Goal: Task Accomplishment & Management: Manage account settings

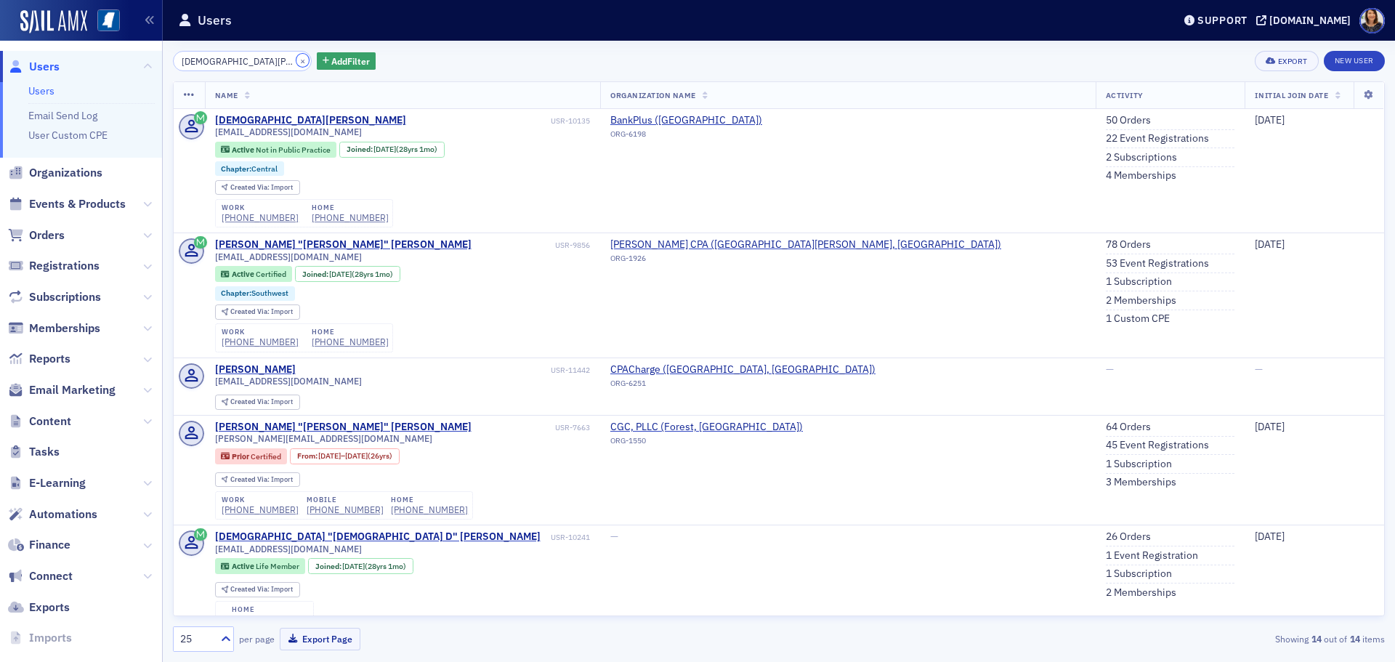
click at [296, 67] on button "×" at bounding box center [302, 60] width 13 height 13
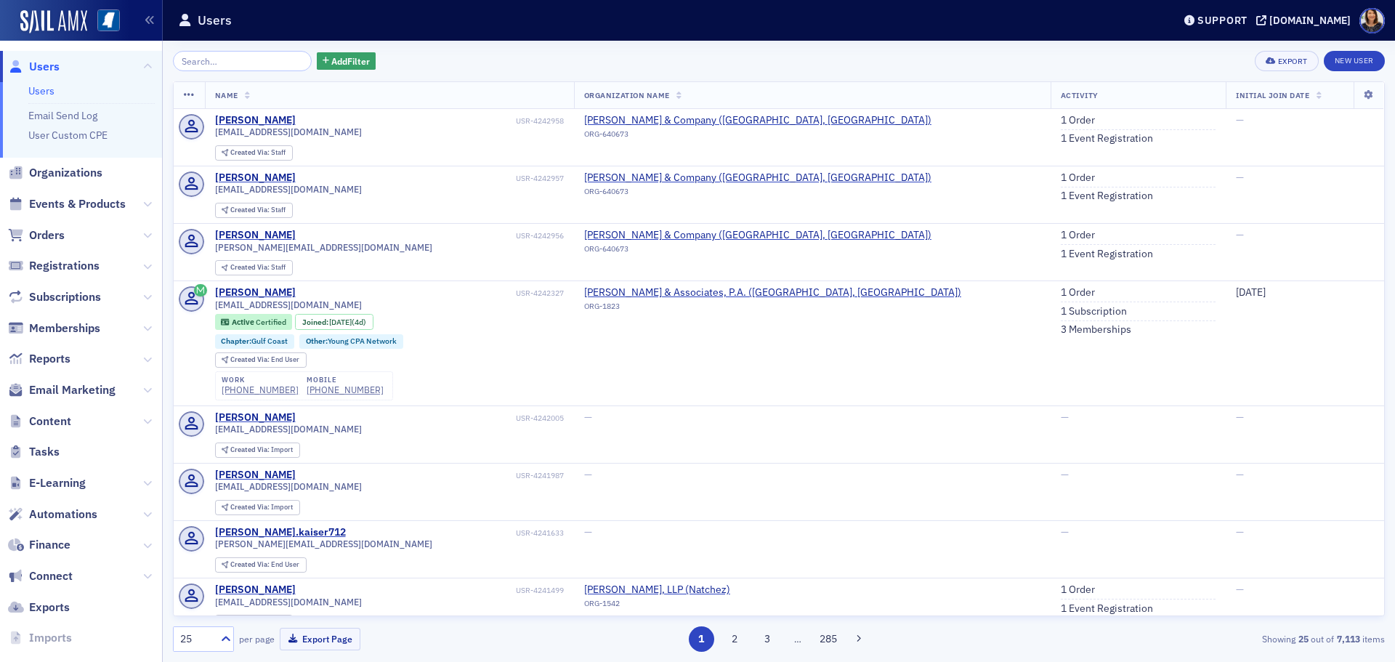
click at [41, 66] on span "Users" at bounding box center [44, 67] width 31 height 16
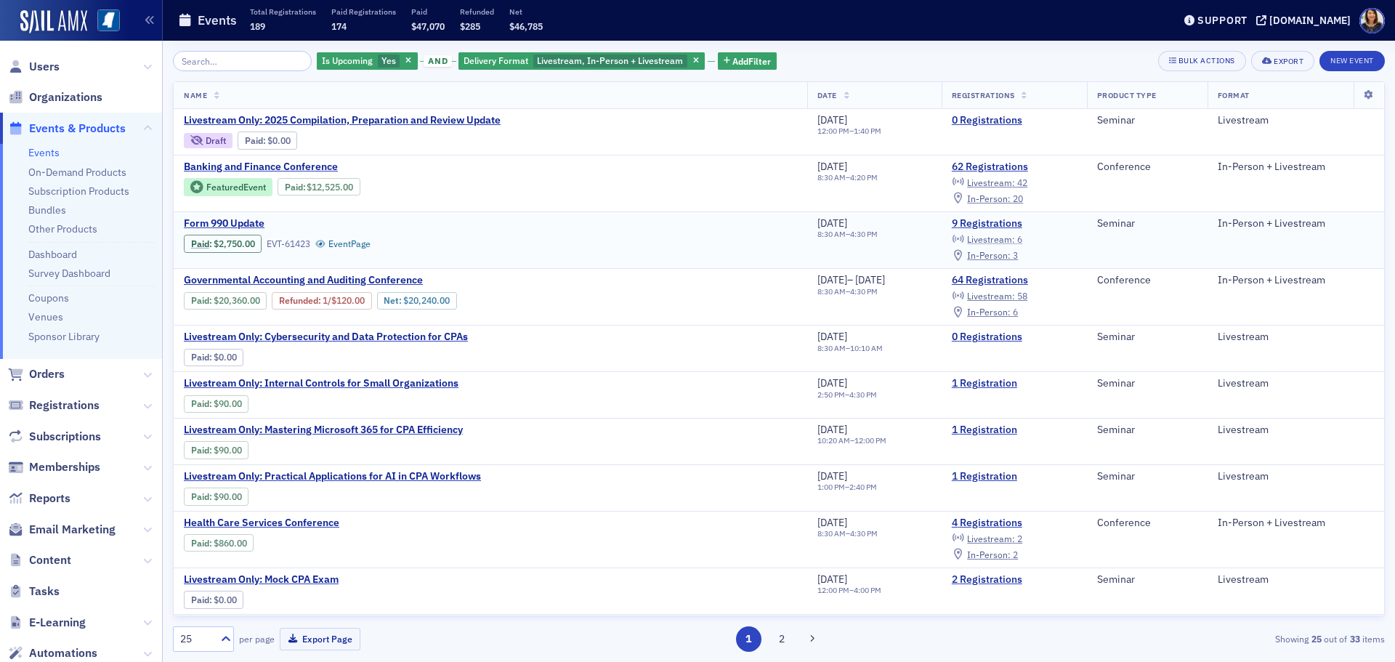
click at [1002, 238] on span "Livestream :" at bounding box center [991, 239] width 48 height 12
click at [1006, 255] on span "In-Person :" at bounding box center [989, 255] width 44 height 12
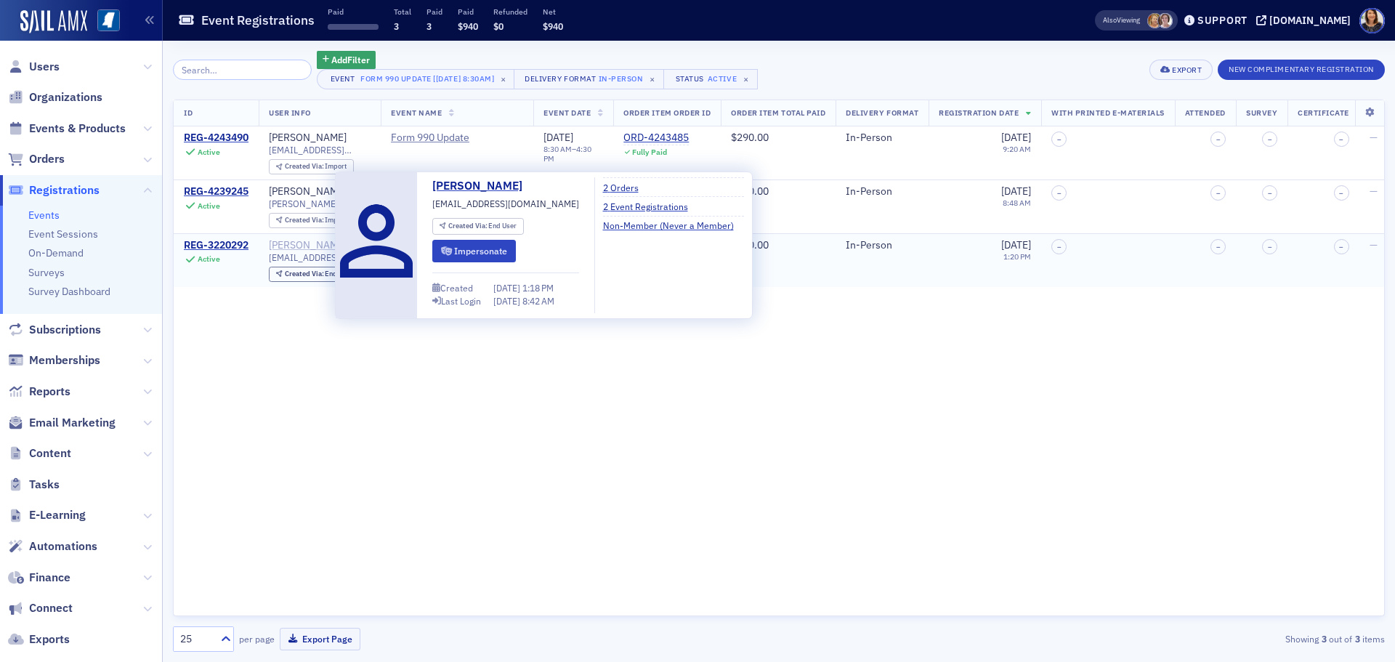
click at [304, 247] on div "Clifton Hunter" at bounding box center [308, 245] width 78 height 13
click at [461, 249] on button "Impersonate" at bounding box center [474, 251] width 84 height 23
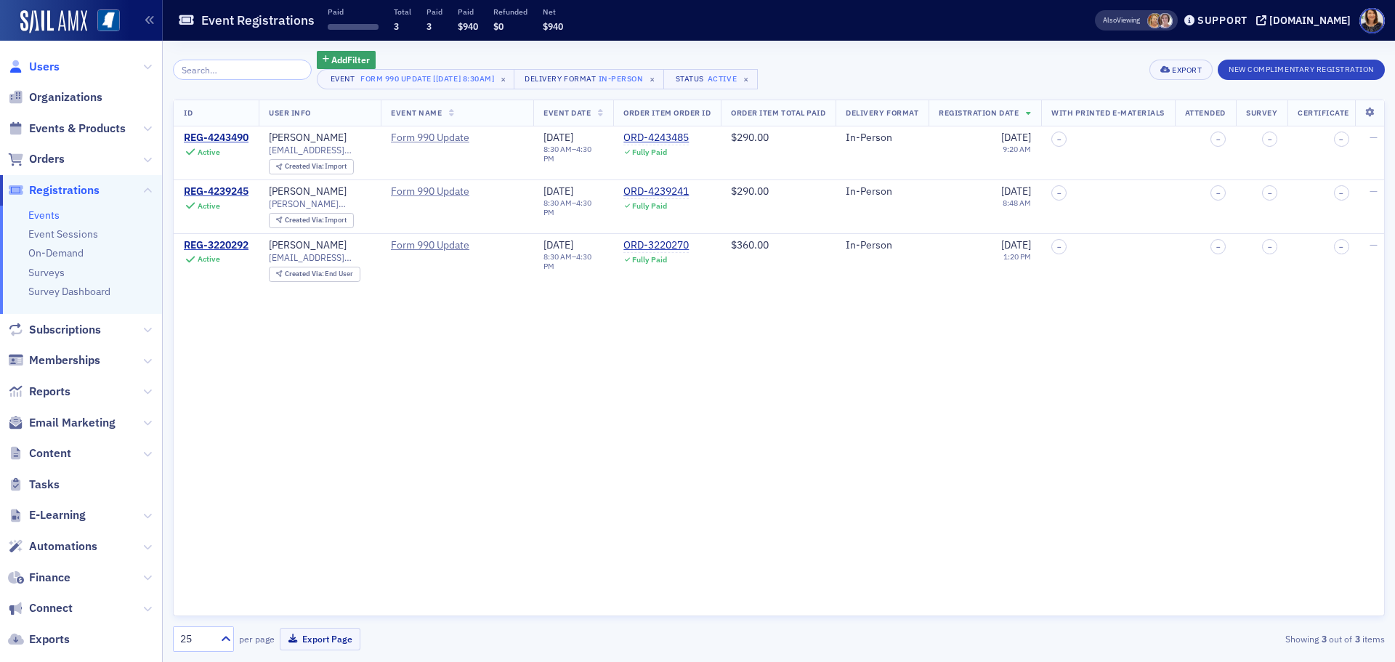
click at [33, 62] on span "Users" at bounding box center [44, 67] width 31 height 16
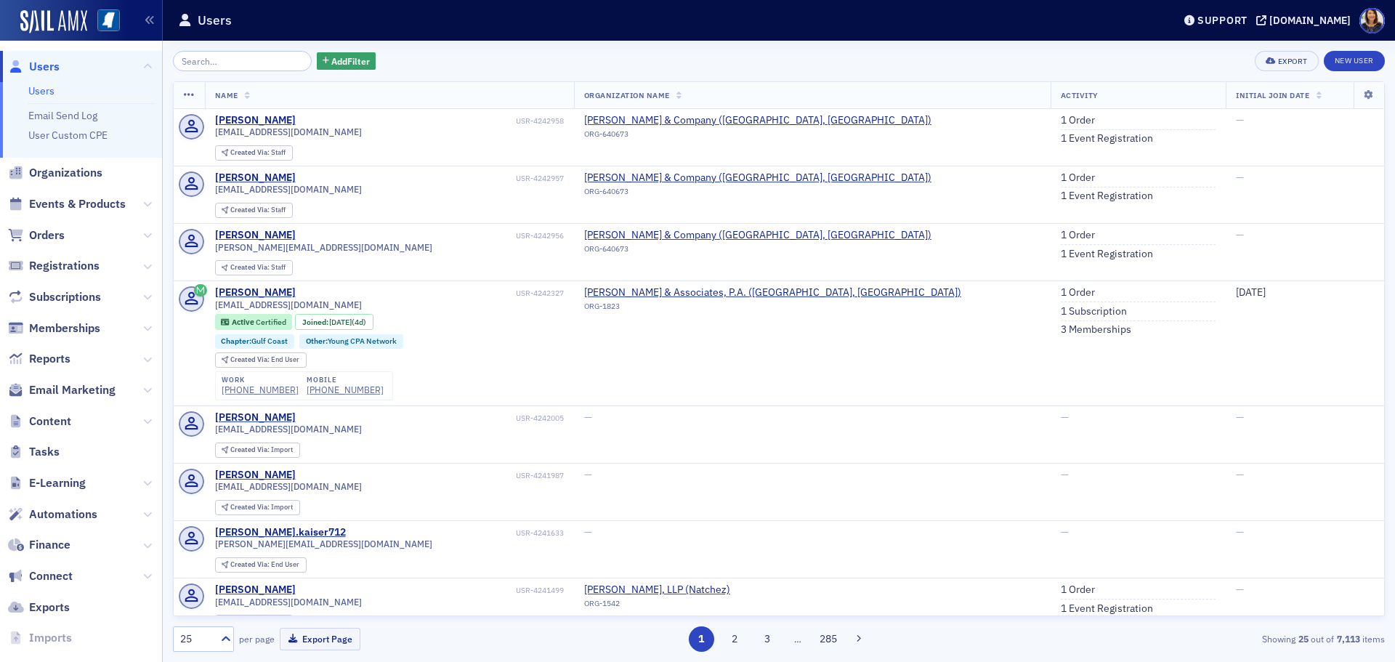
click at [44, 68] on span "Users" at bounding box center [44, 67] width 31 height 16
click at [217, 62] on input "search" at bounding box center [242, 61] width 139 height 20
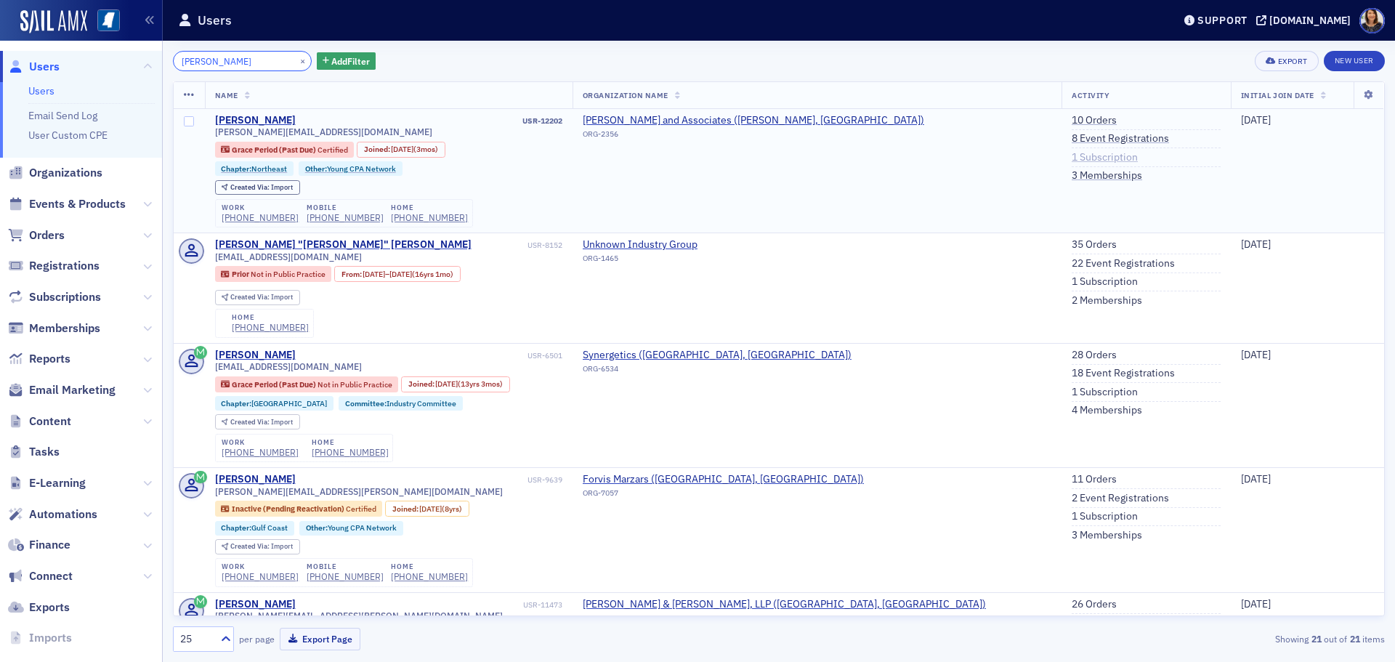
type input "brandon alldread"
click at [1072, 154] on link "1 Subscription" at bounding box center [1105, 157] width 66 height 13
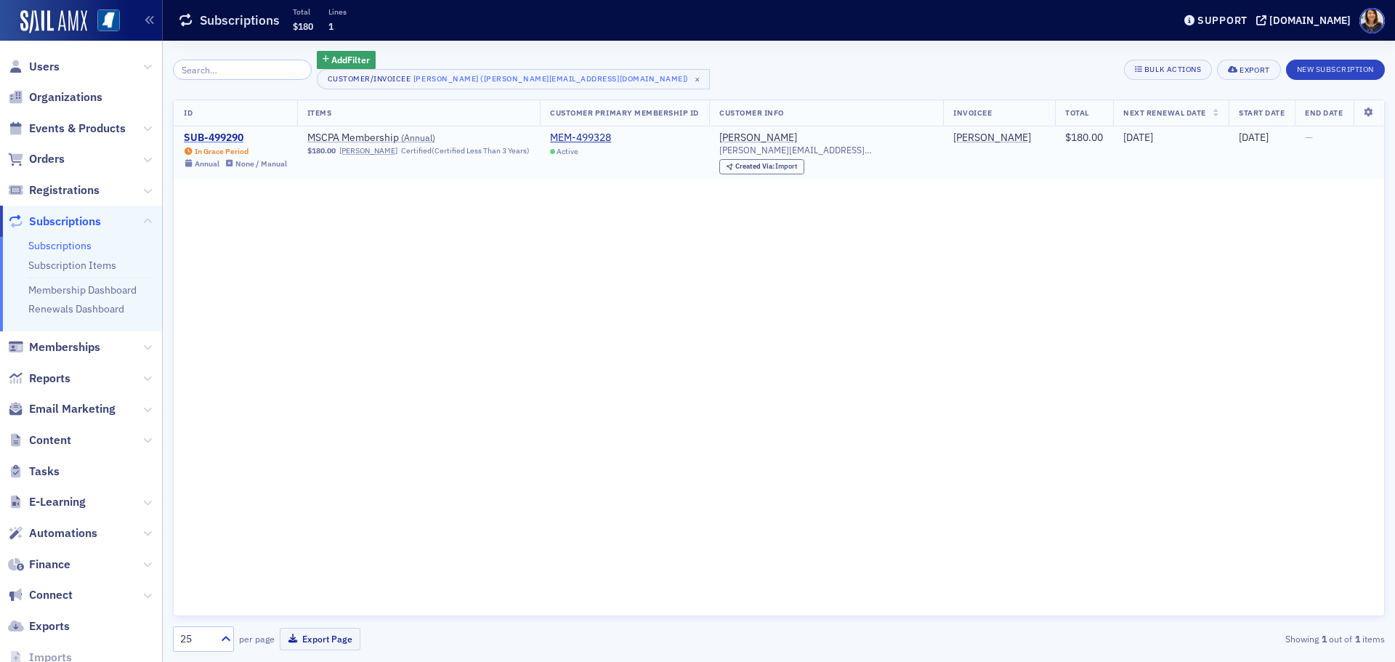
click at [227, 132] on div "SUB-499290" at bounding box center [235, 138] width 103 height 13
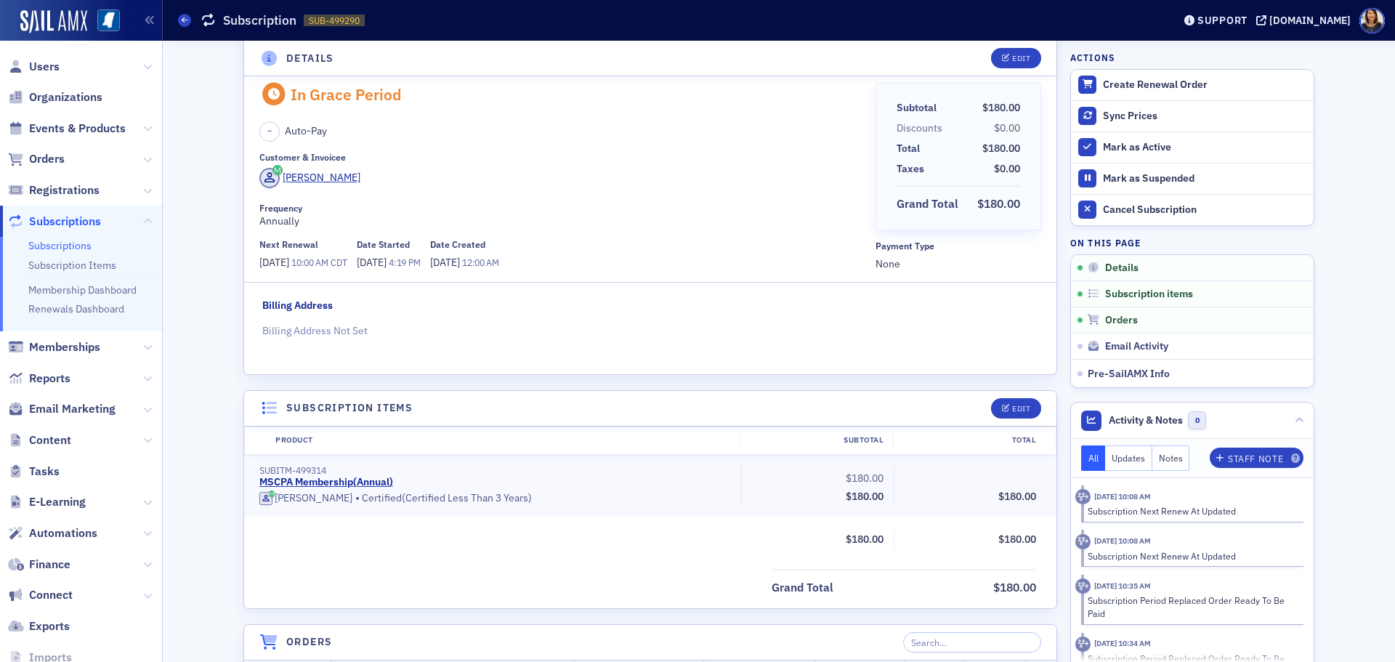
scroll to position [20, 0]
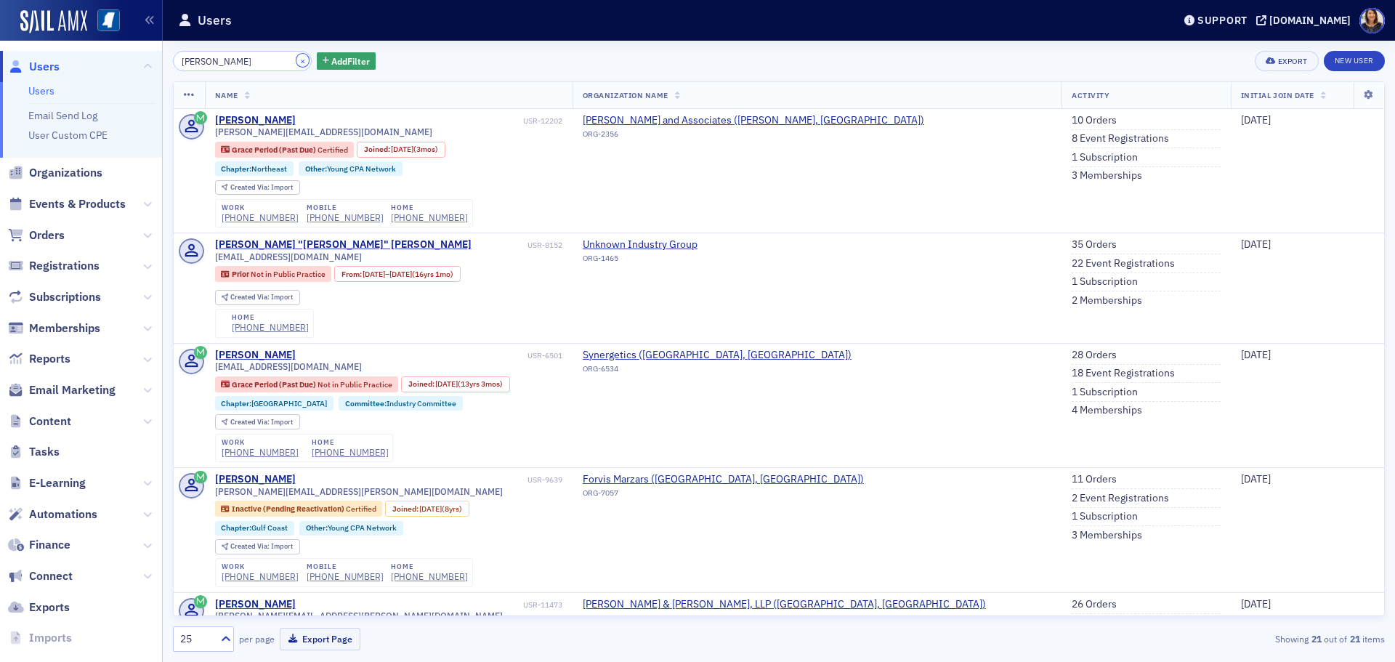
click at [296, 62] on button "×" at bounding box center [302, 60] width 13 height 13
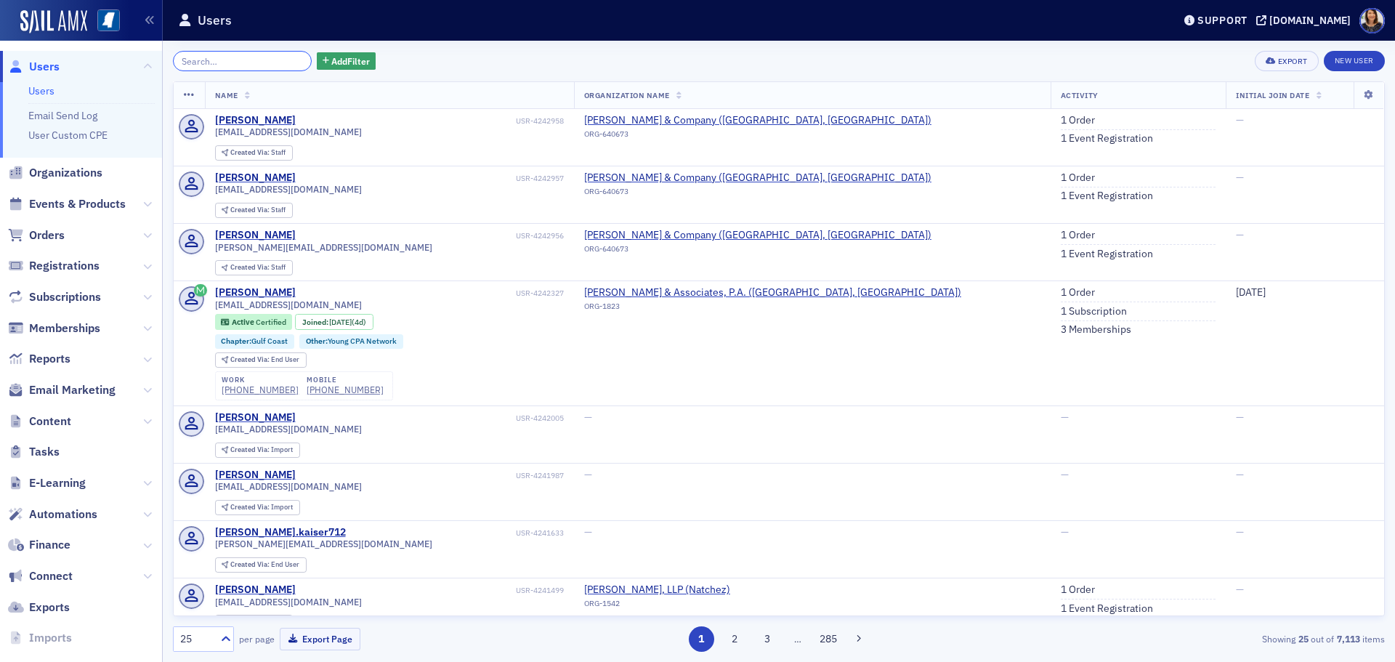
click at [227, 65] on input "search" at bounding box center [242, 61] width 139 height 20
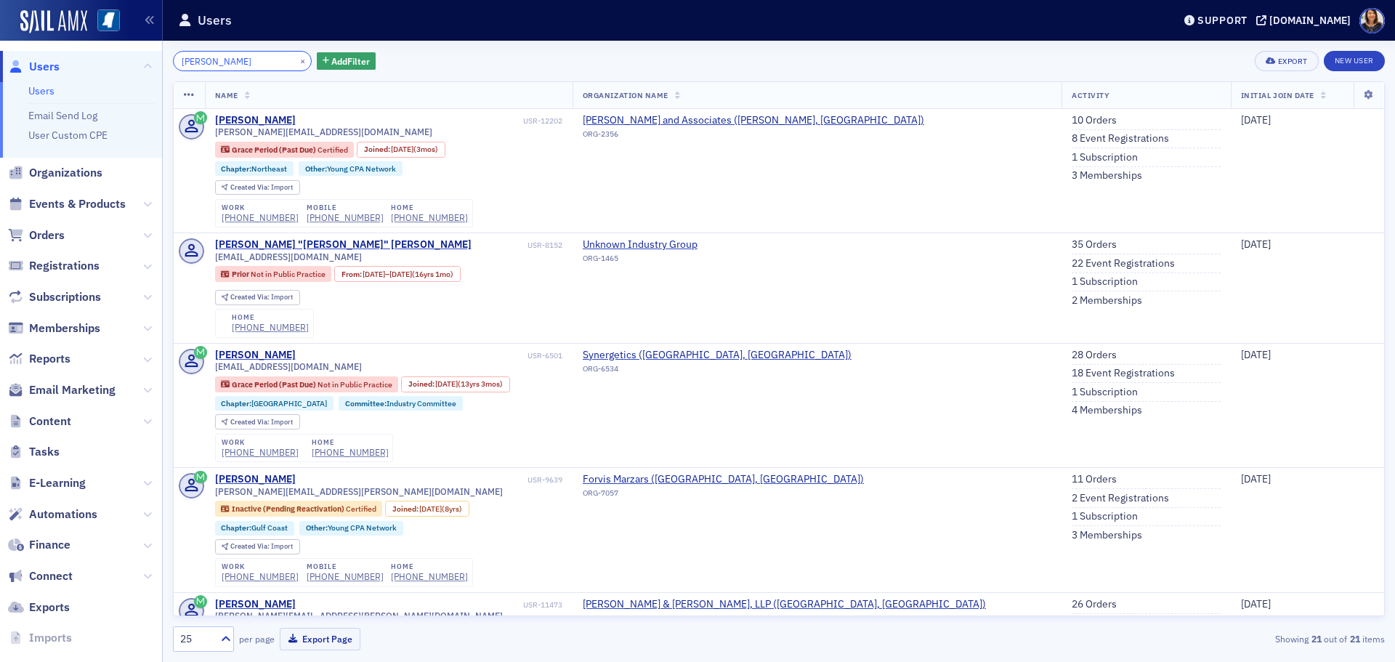
type input "brandon alldread"
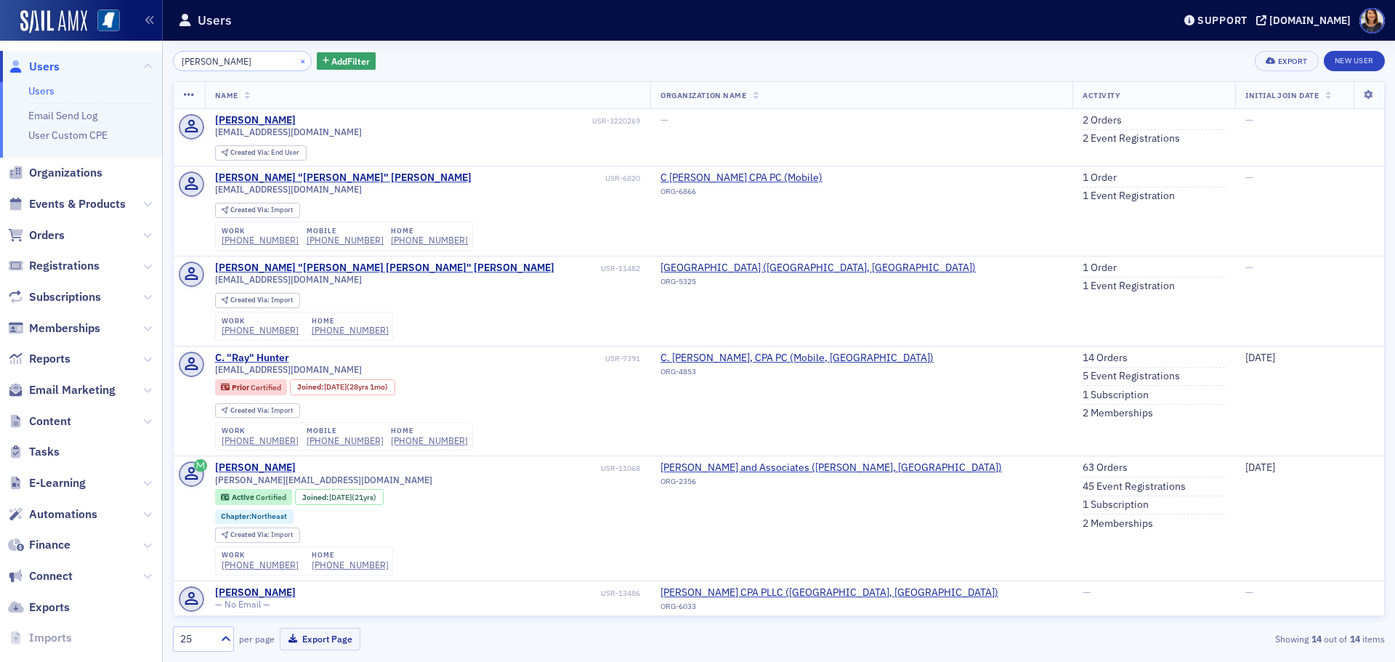
type input "clifton hunter"
click at [296, 59] on button "×" at bounding box center [302, 60] width 13 height 13
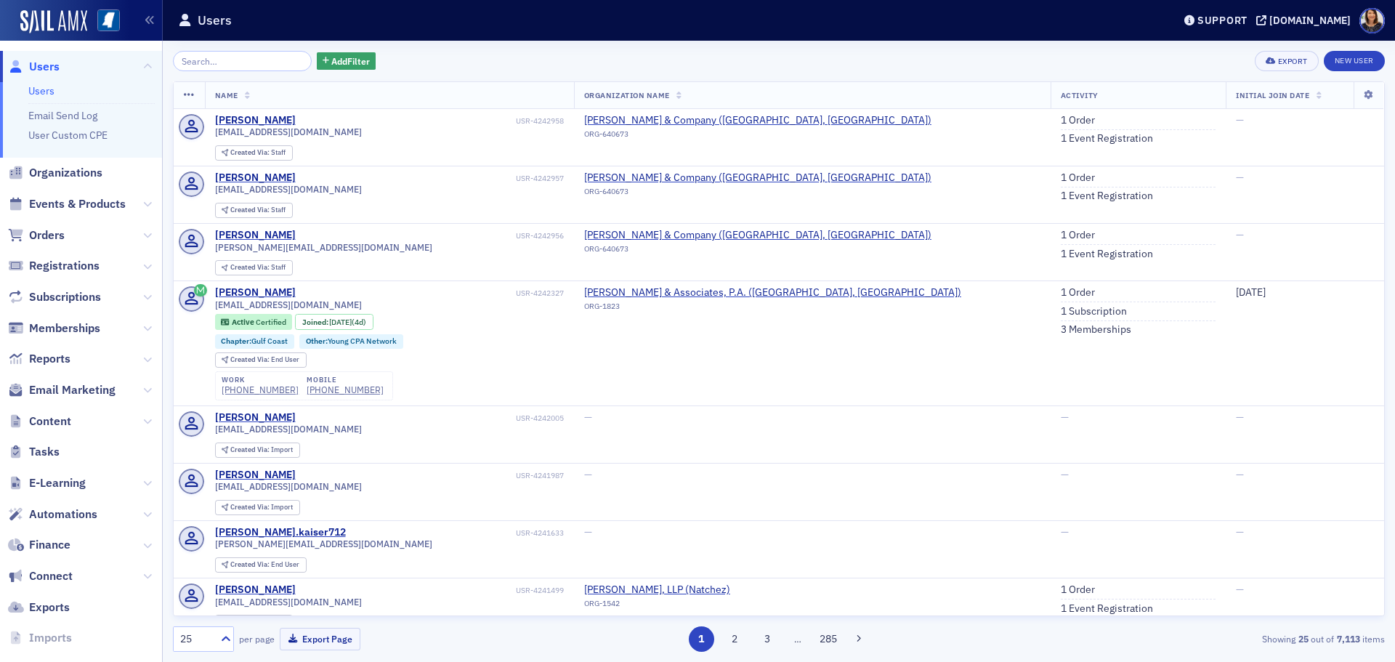
click at [42, 66] on span "Users" at bounding box center [44, 67] width 31 height 16
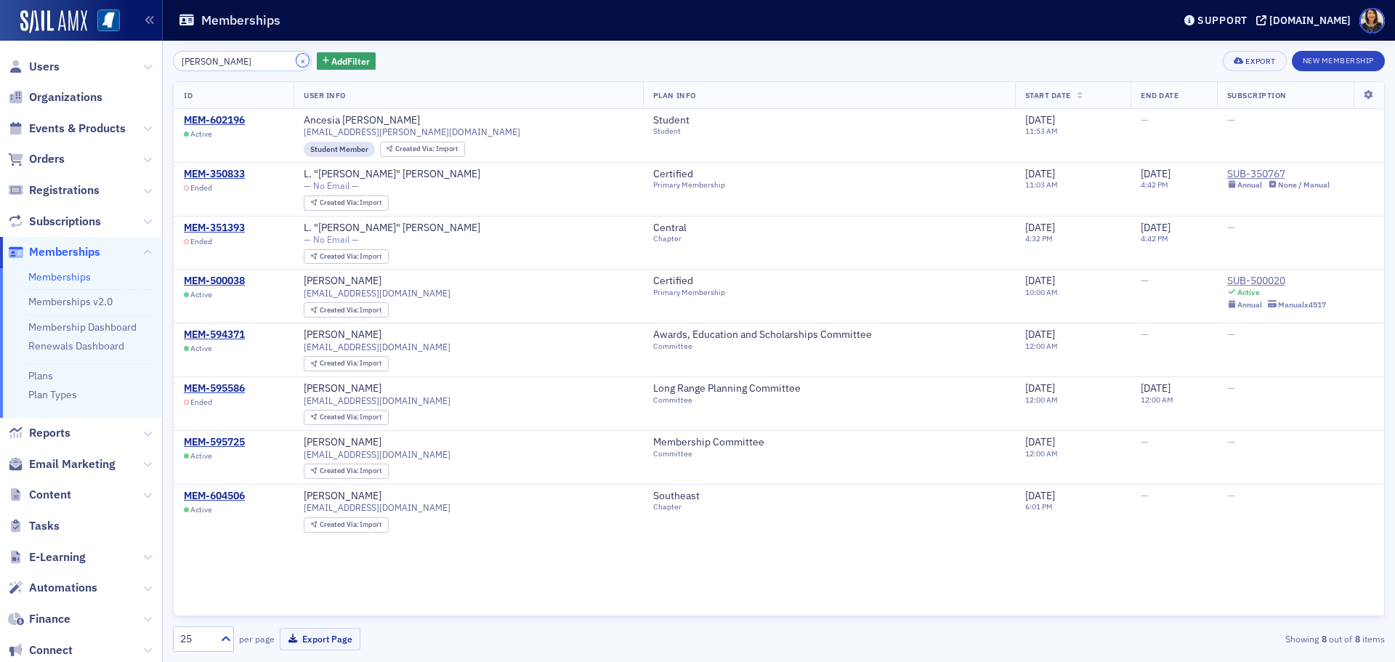
click at [296, 61] on button "×" at bounding box center [302, 60] width 13 height 13
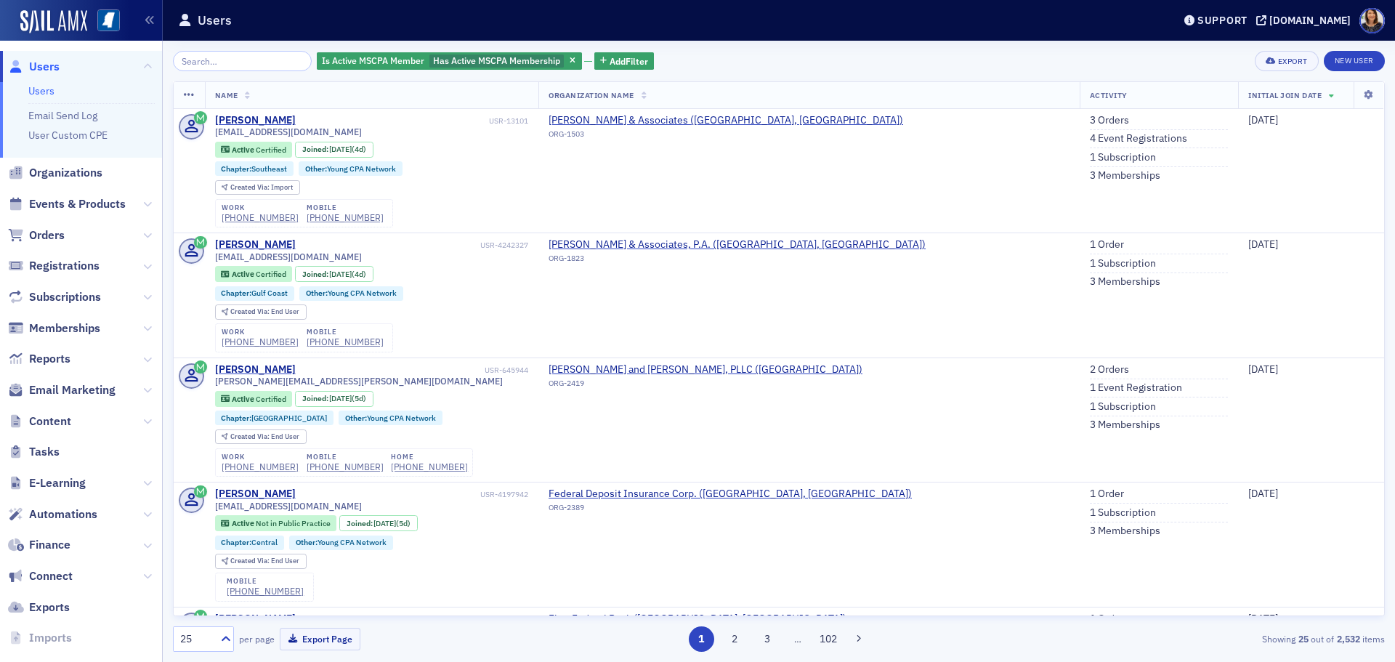
click at [34, 69] on span "Users" at bounding box center [44, 67] width 31 height 16
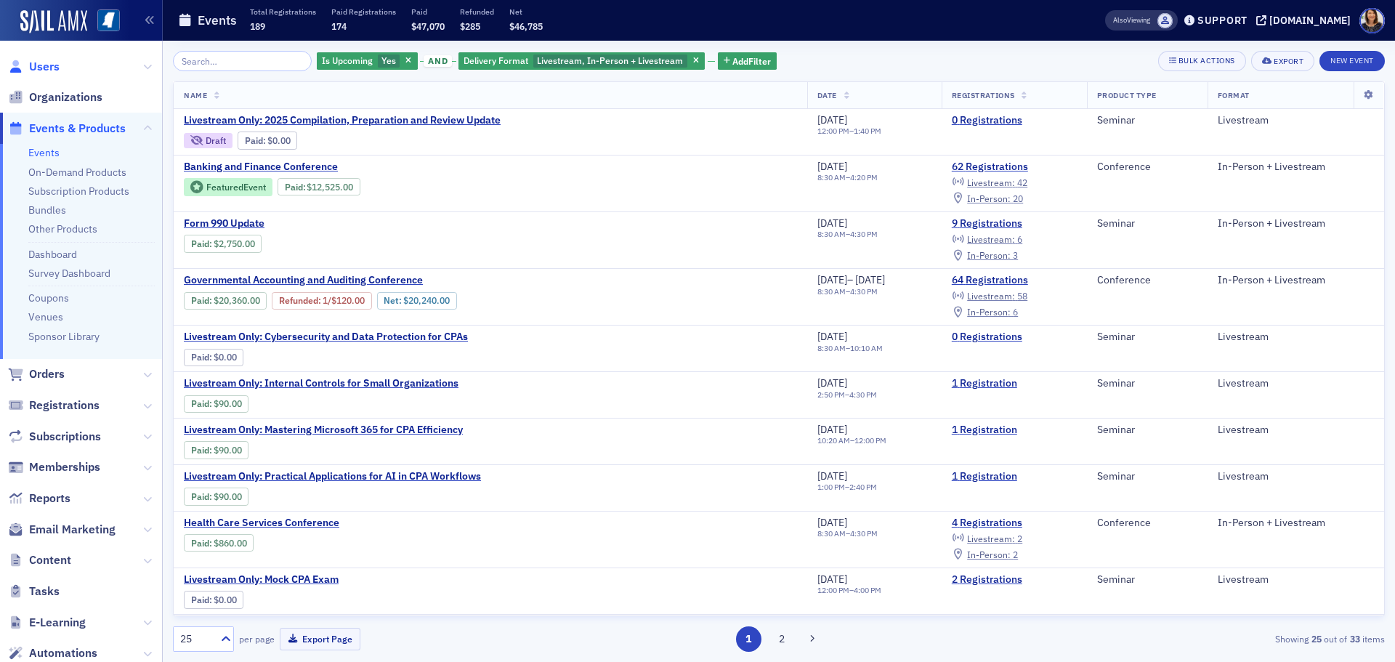
click at [47, 63] on span "Users" at bounding box center [44, 67] width 31 height 16
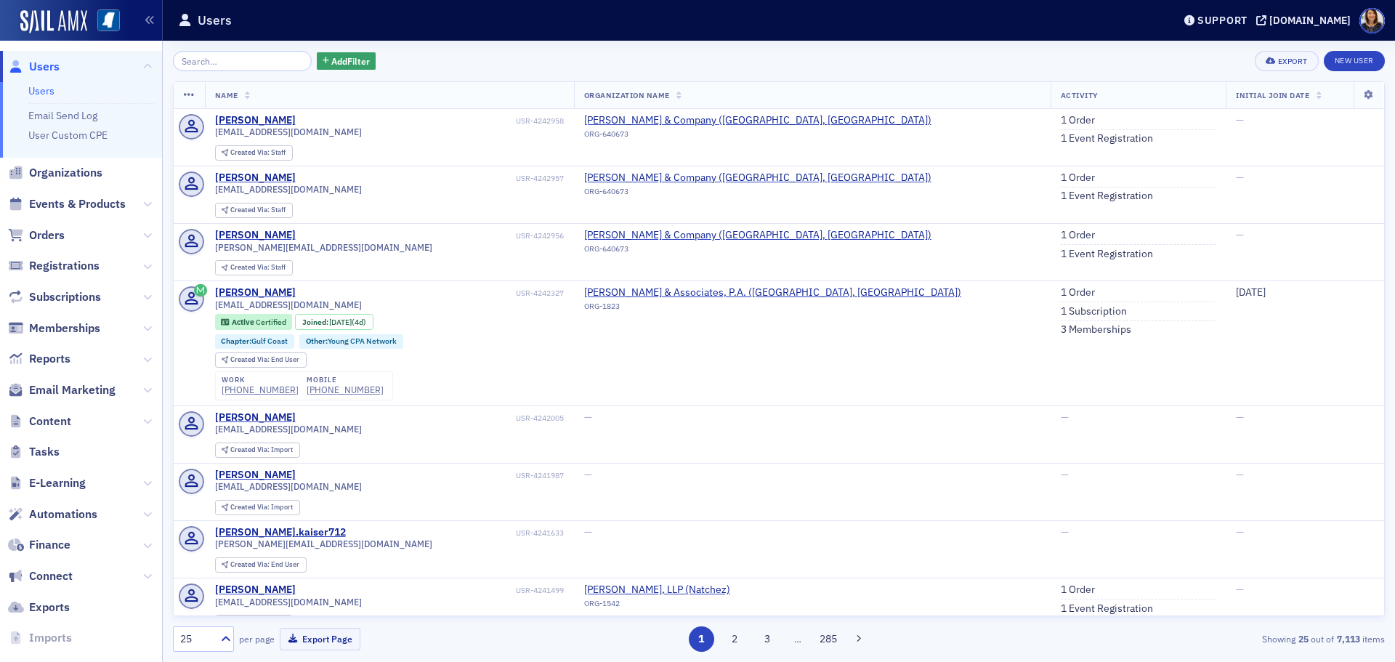
click at [42, 70] on span "Users" at bounding box center [44, 67] width 31 height 16
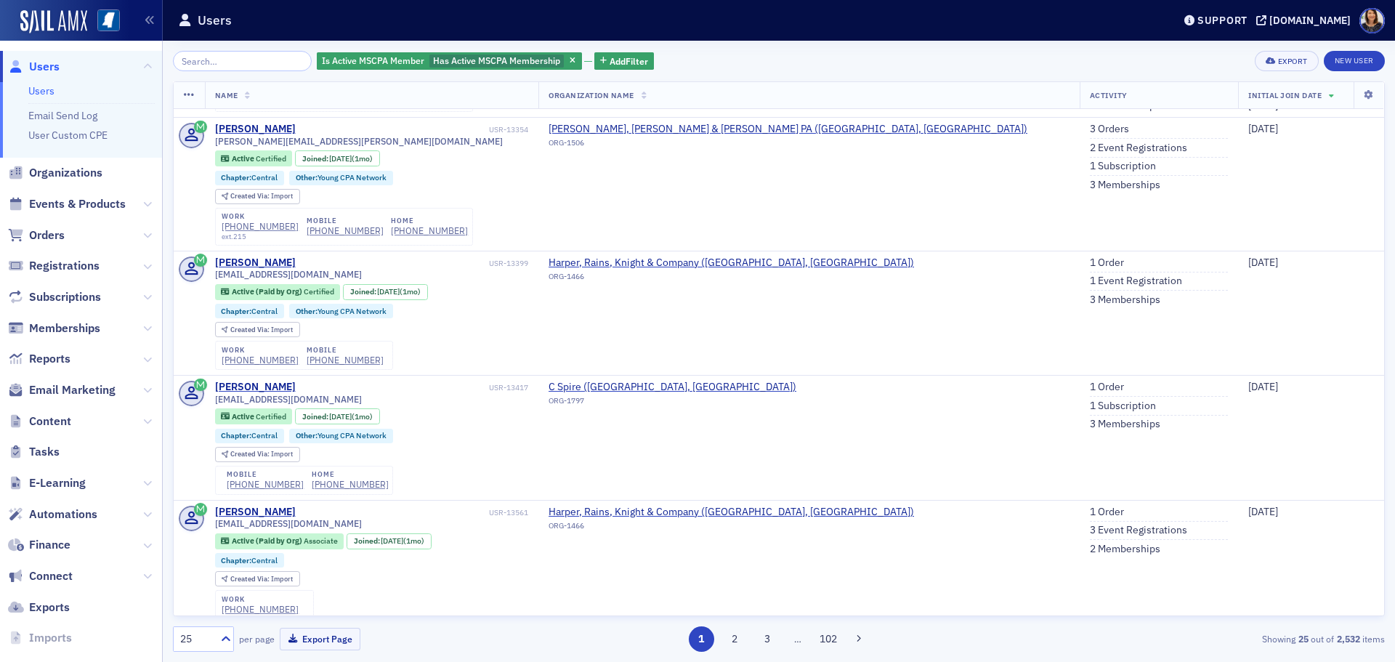
scroll to position [2570, 0]
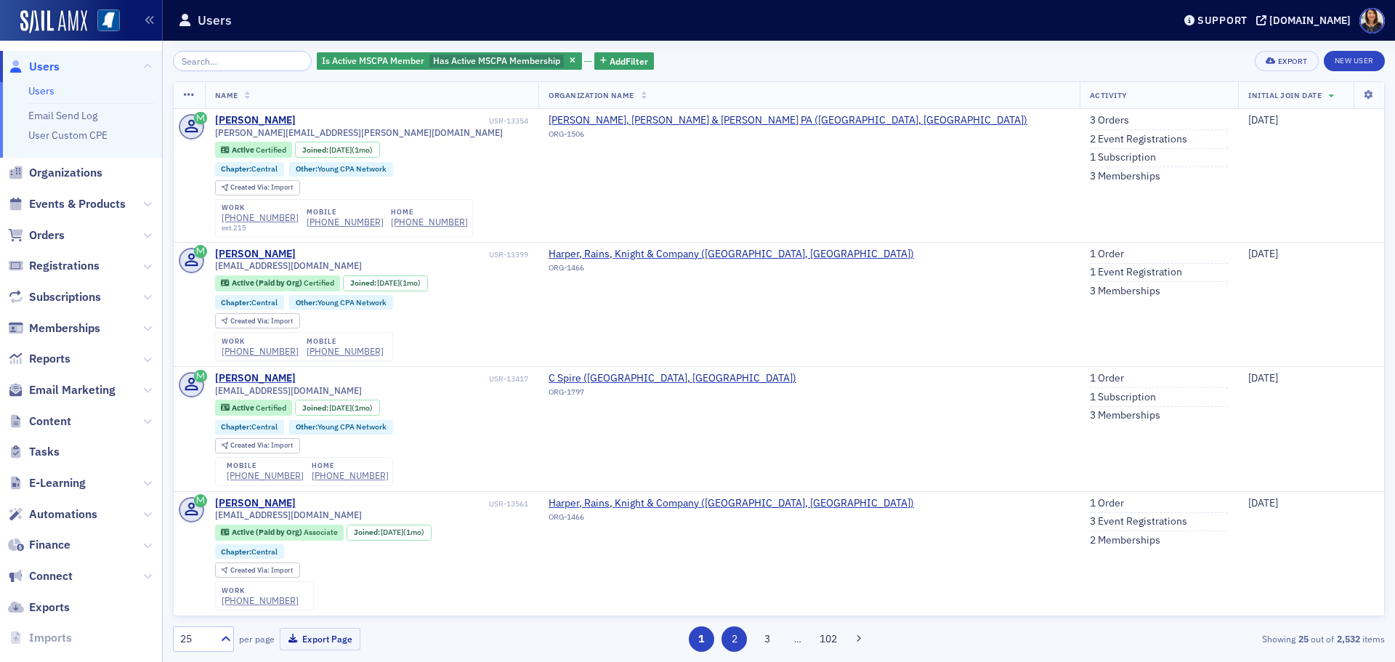
click at [732, 641] on button "2" at bounding box center [734, 638] width 25 height 25
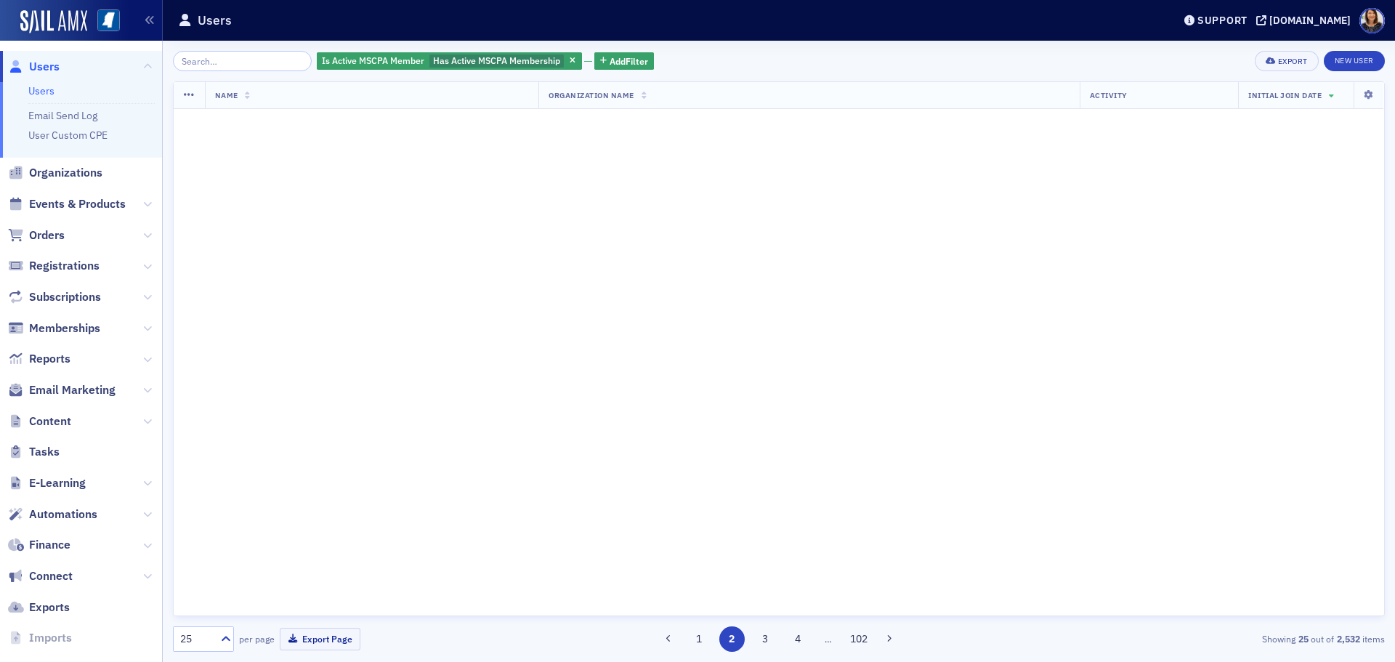
scroll to position [0, 0]
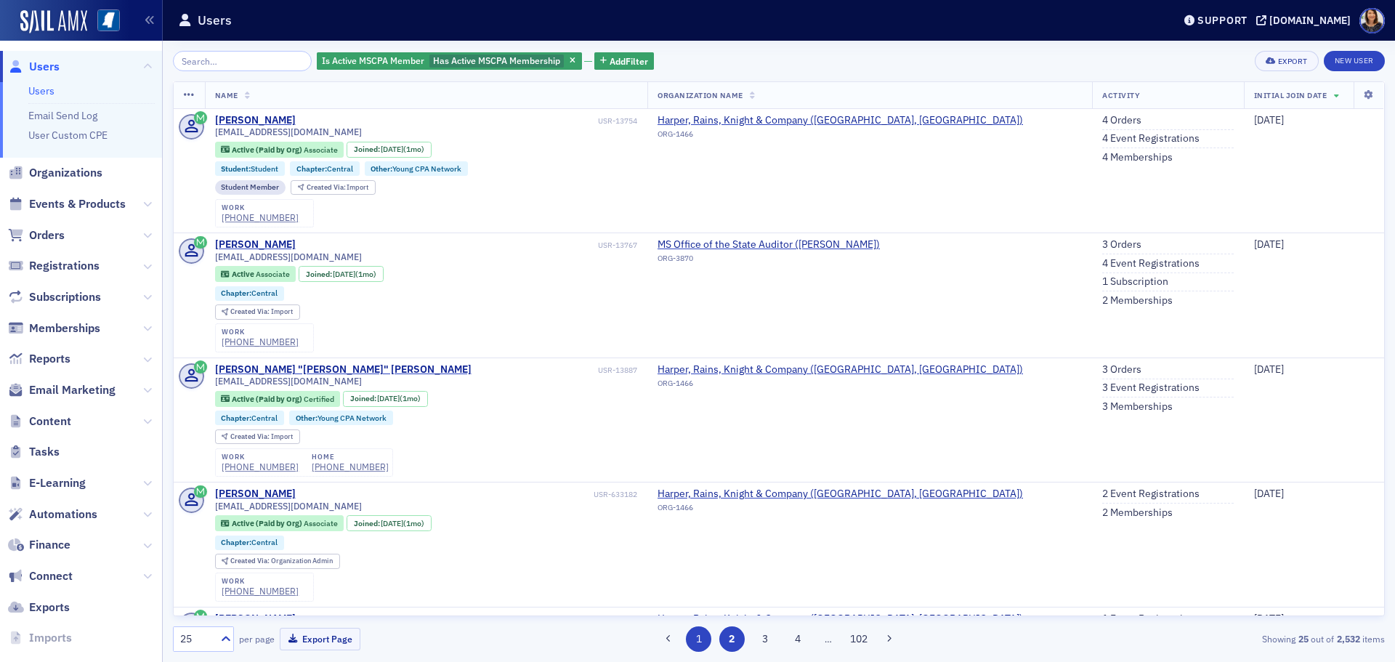
click at [692, 636] on button "1" at bounding box center [698, 638] width 25 height 25
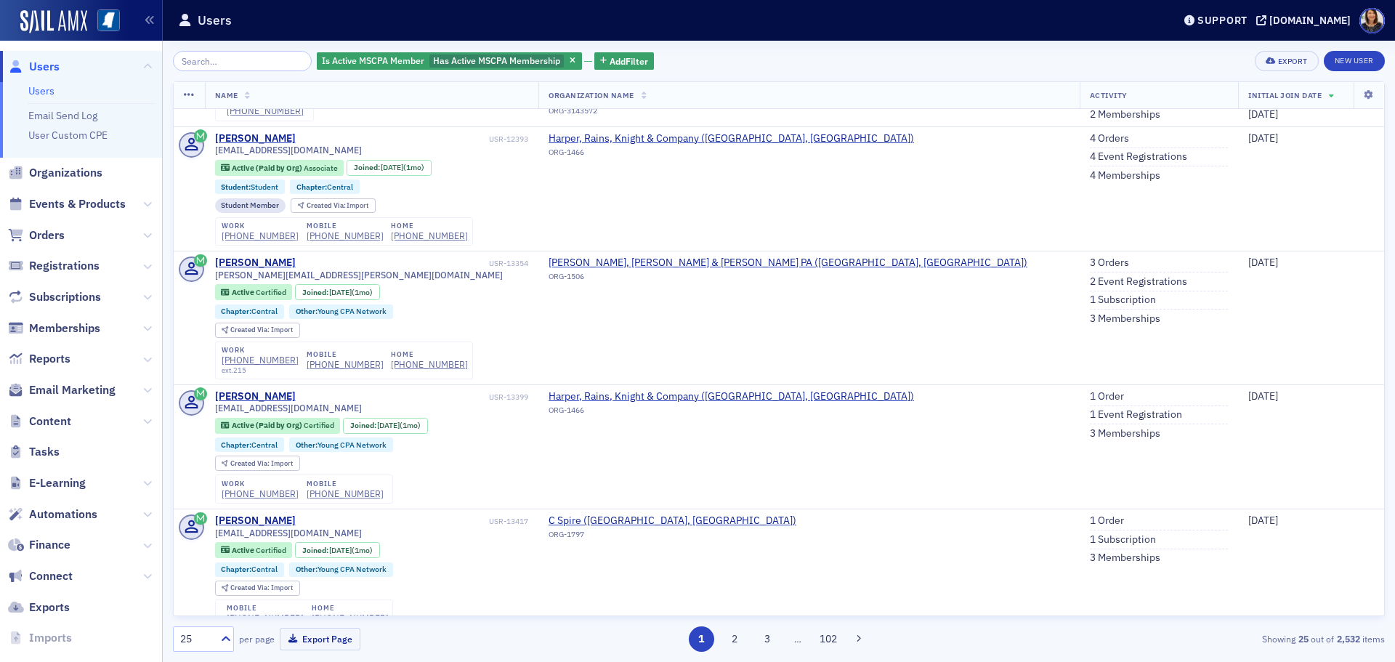
scroll to position [2570, 0]
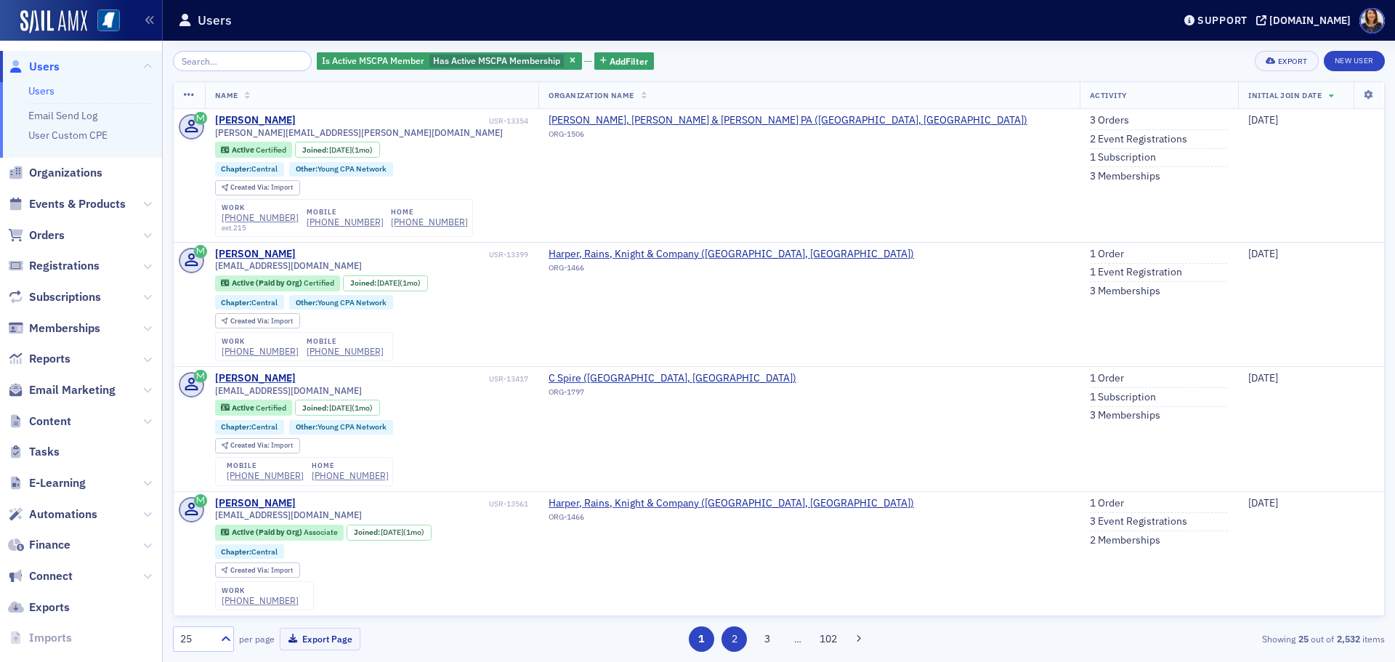
click at [733, 639] on button "2" at bounding box center [734, 638] width 25 height 25
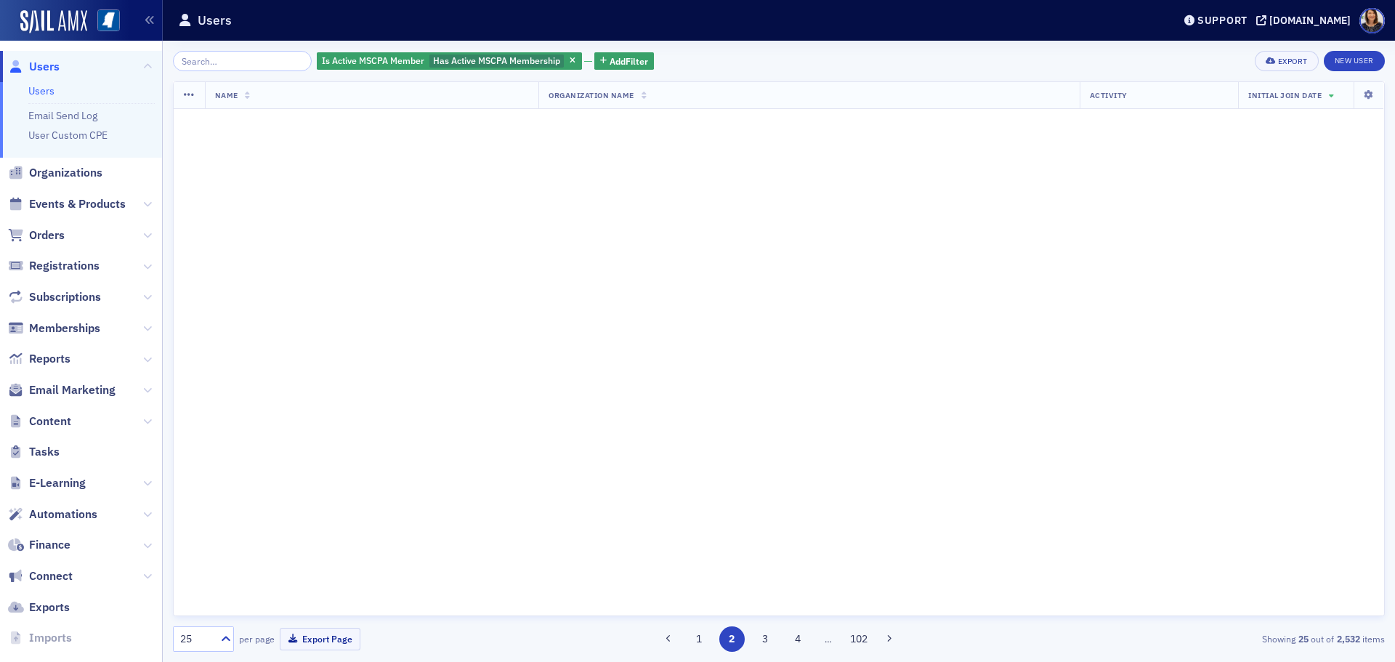
scroll to position [0, 0]
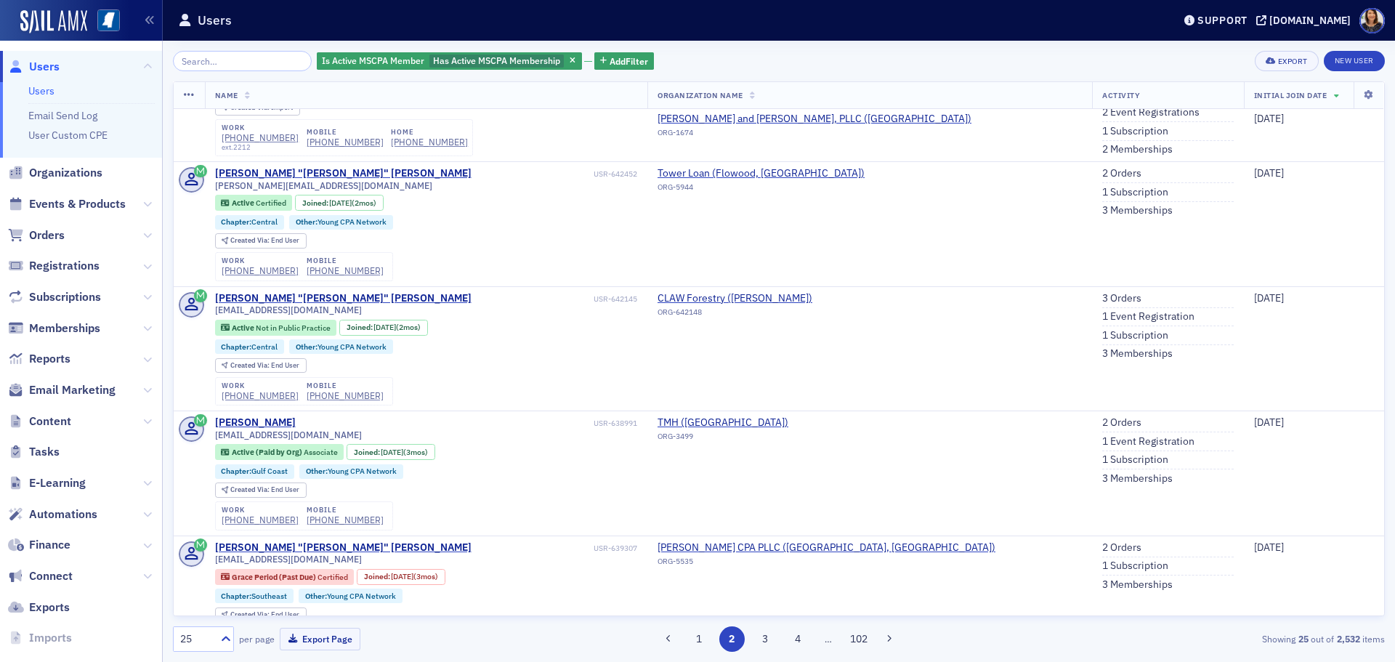
scroll to position [2584, 0]
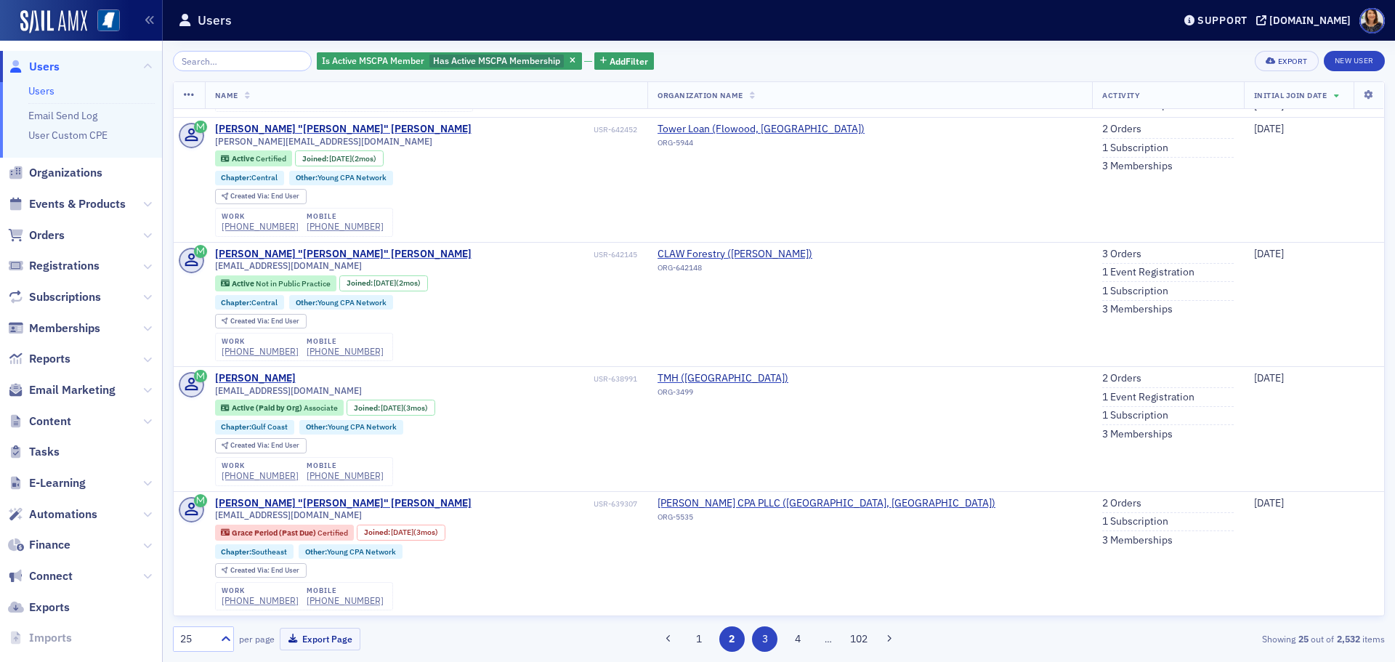
click at [767, 640] on button "3" at bounding box center [764, 638] width 25 height 25
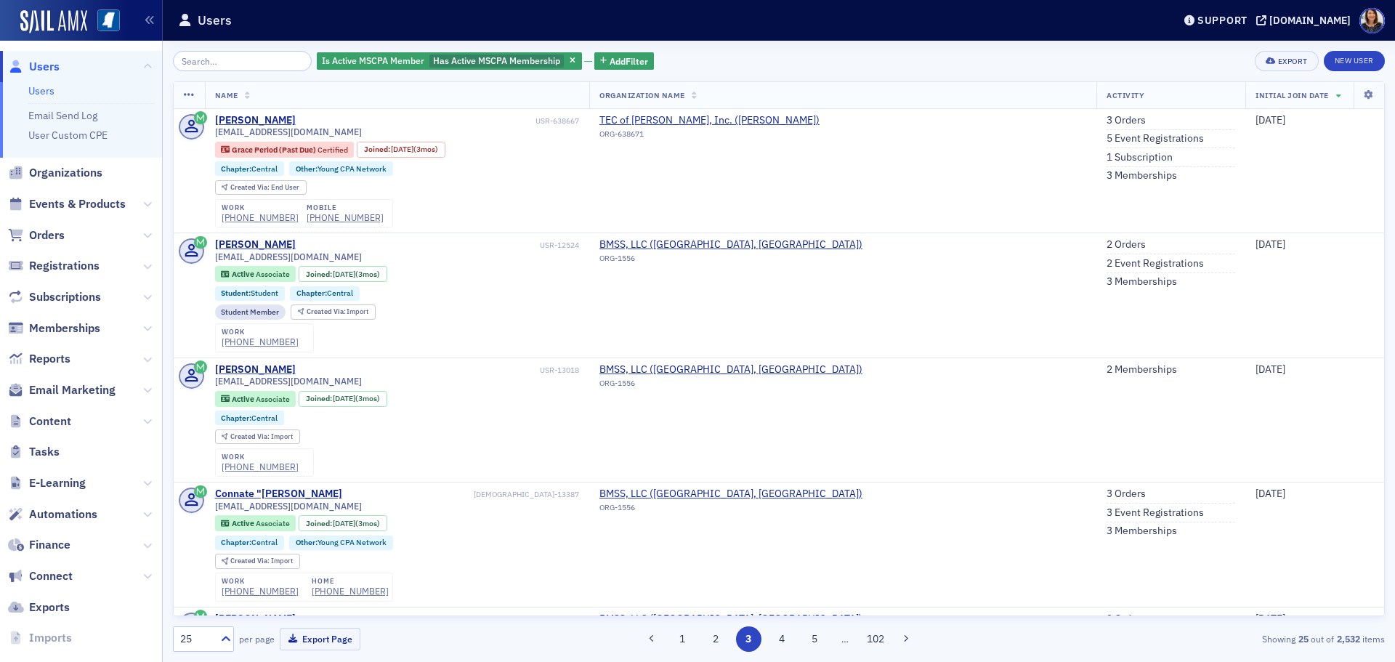
click at [44, 62] on span "Users" at bounding box center [44, 67] width 31 height 16
